Goal: Navigation & Orientation: Find specific page/section

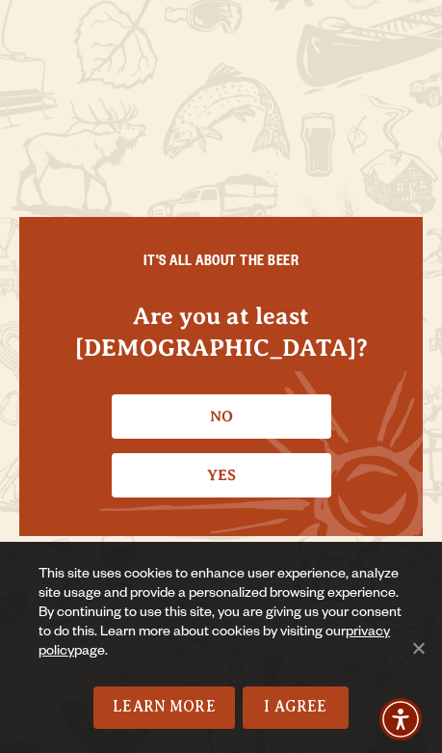
click at [251, 477] on link "Yes" at bounding box center [222, 475] width 220 height 44
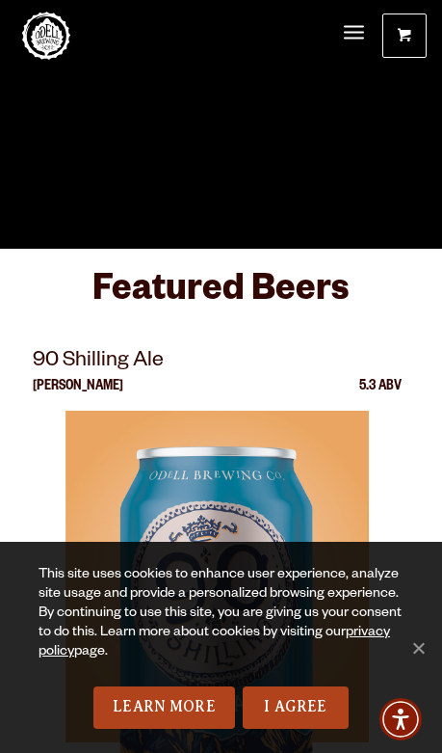
click at [324, 707] on link "I Agree" at bounding box center [296, 707] width 106 height 42
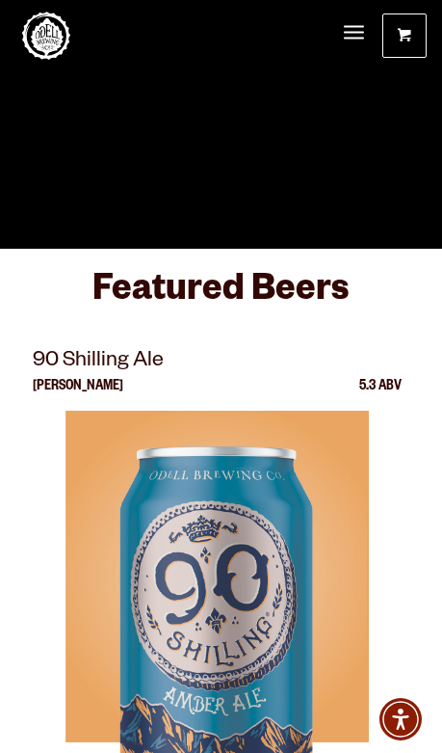
click at [363, 28] on span "Menu" at bounding box center [354, 33] width 20 height 40
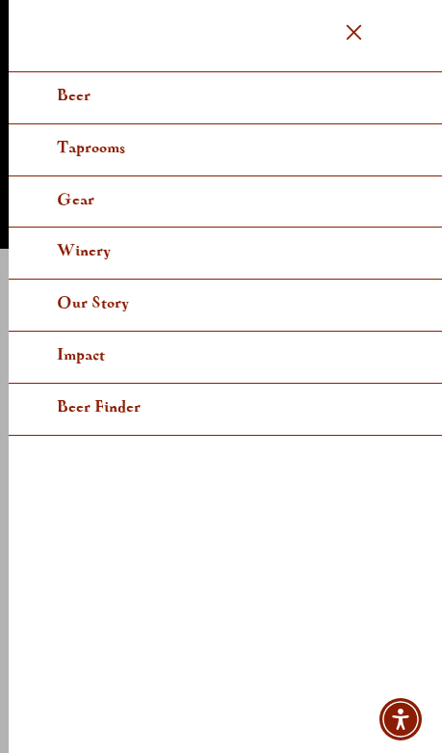
click at [359, 26] on span "Menu" at bounding box center [353, 31] width 15 height 15
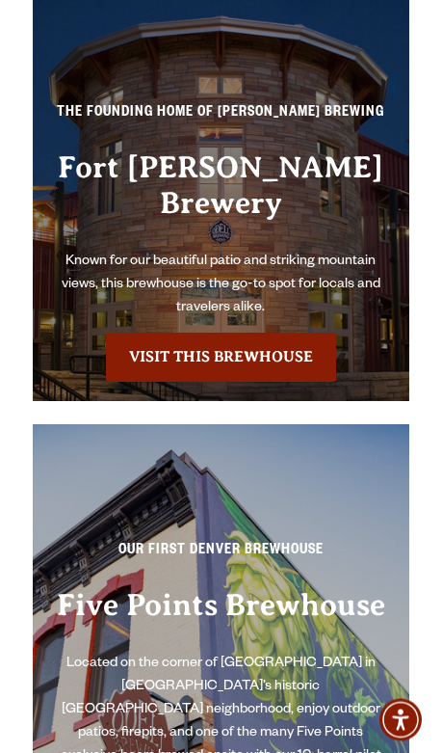
scroll to position [6511, 0]
click at [207, 332] on link "Visit this Brewhouse" at bounding box center [221, 356] width 230 height 48
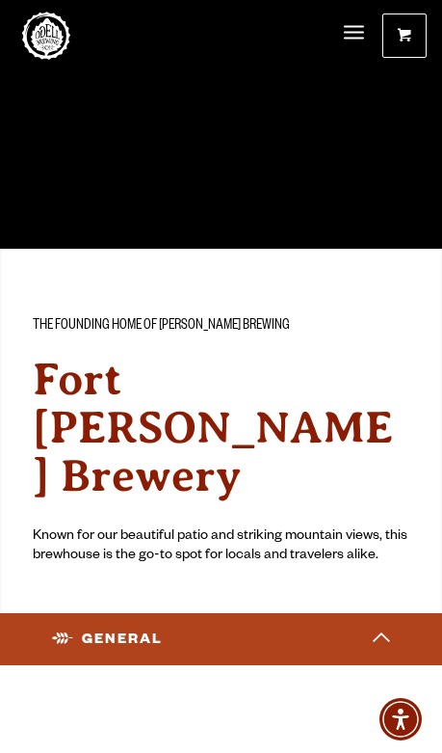
click at [360, 35] on span "Menu" at bounding box center [354, 33] width 20 height 40
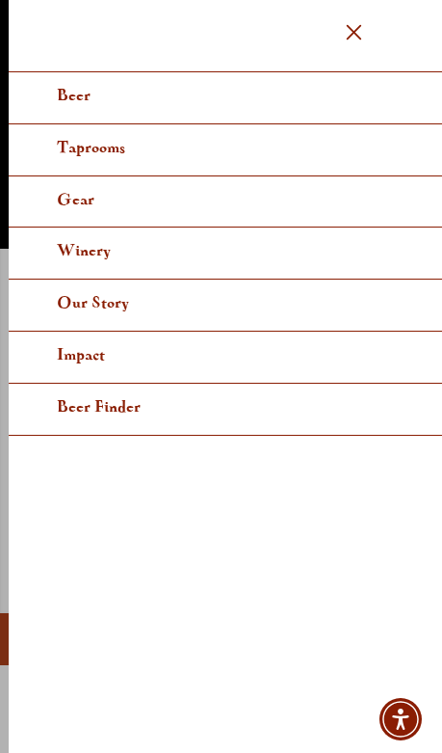
click at [360, 19] on span "Menu" at bounding box center [354, 33] width 20 height 40
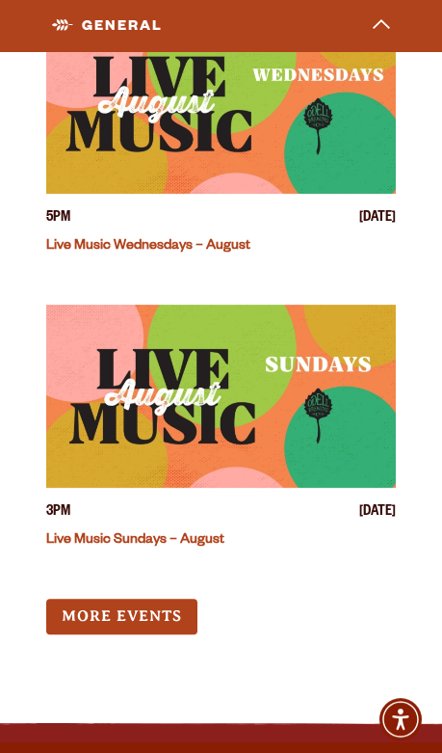
scroll to position [12126, 0]
click at [149, 598] on link "More Events" at bounding box center [121, 616] width 151 height 36
